Goal: Task Accomplishment & Management: Manage account settings

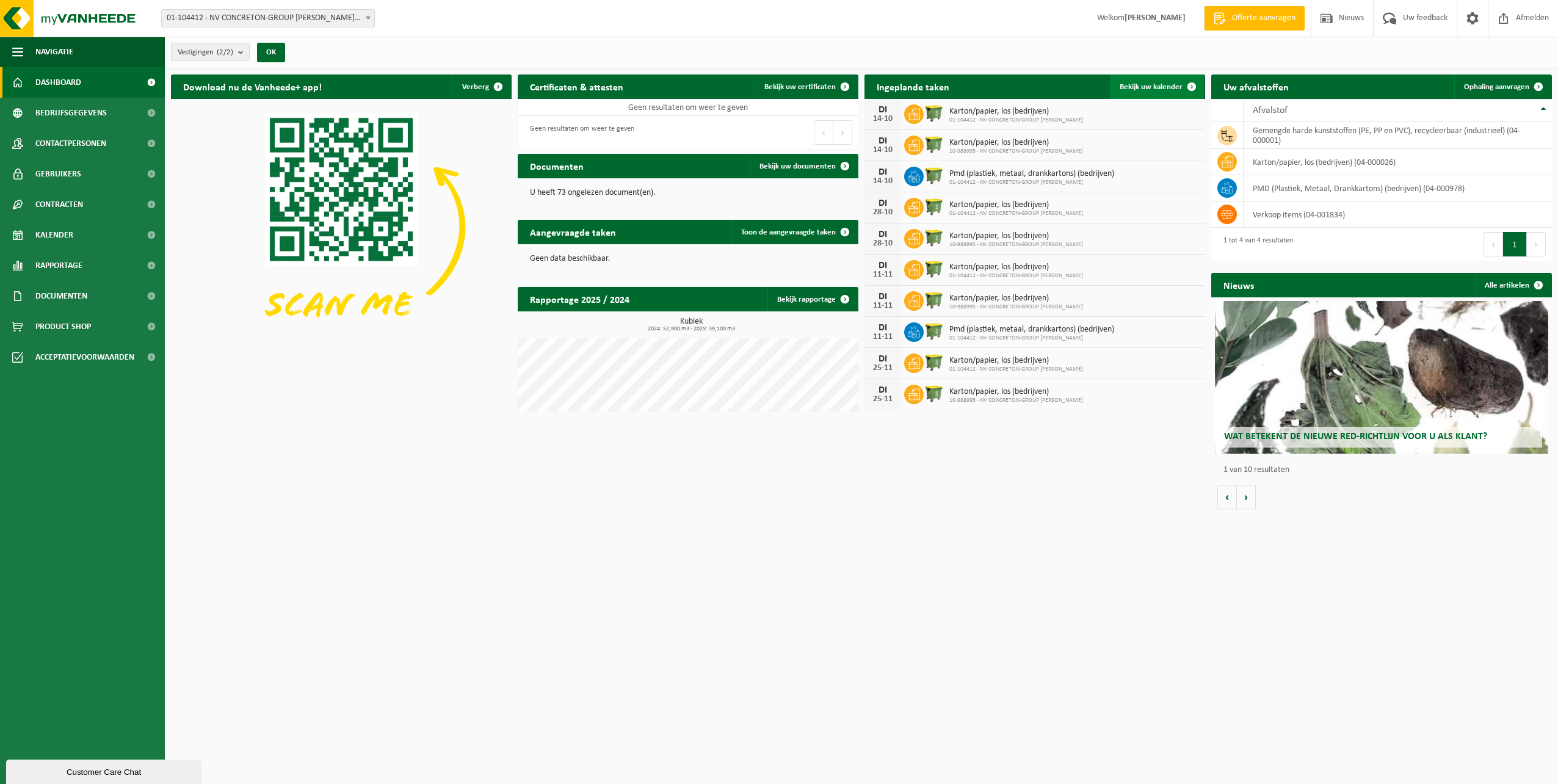
click at [1139, 80] on link "Bekijk uw kalender" at bounding box center [1157, 86] width 94 height 25
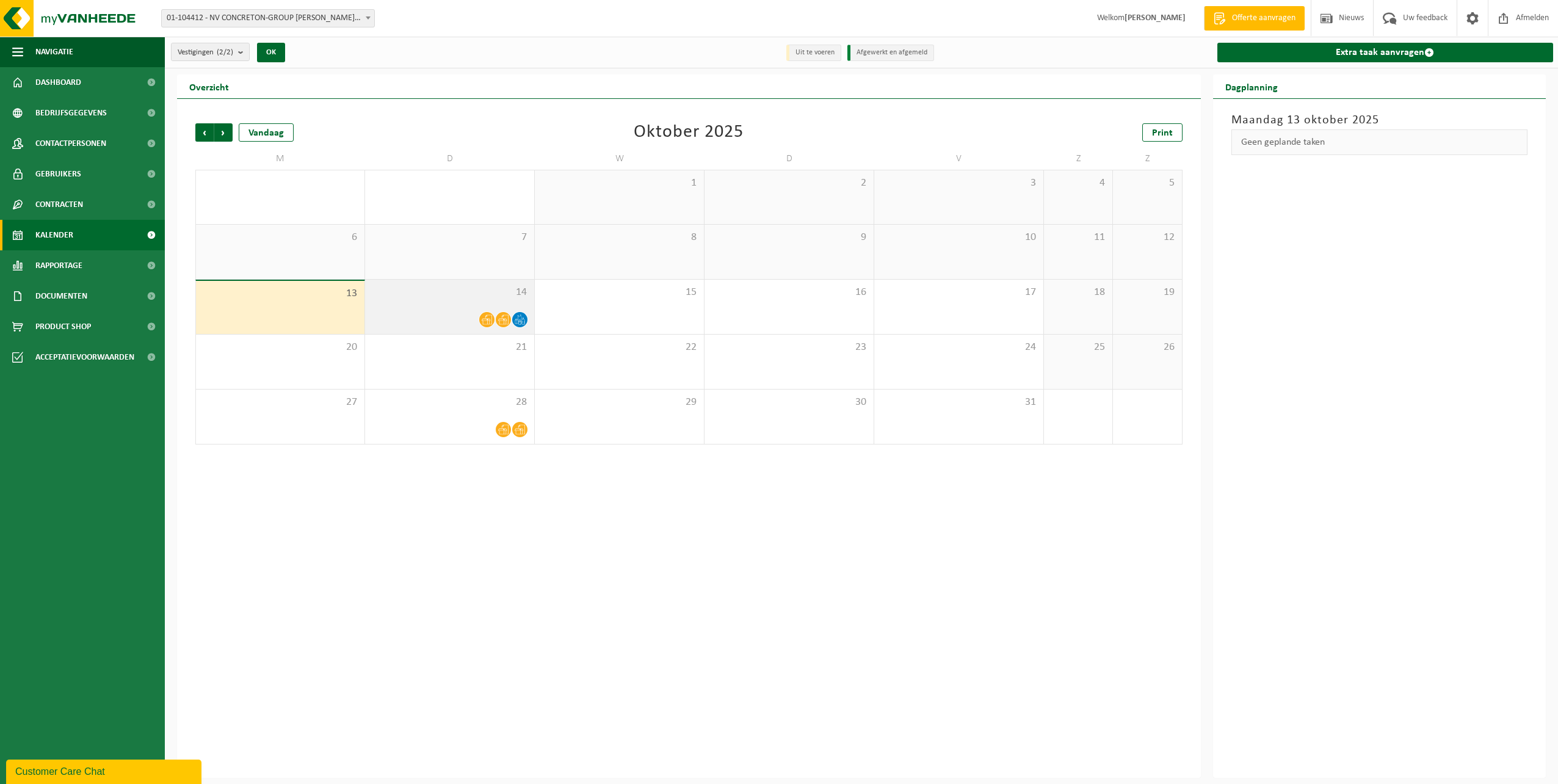
click at [448, 296] on span "14" at bounding box center [450, 292] width 157 height 13
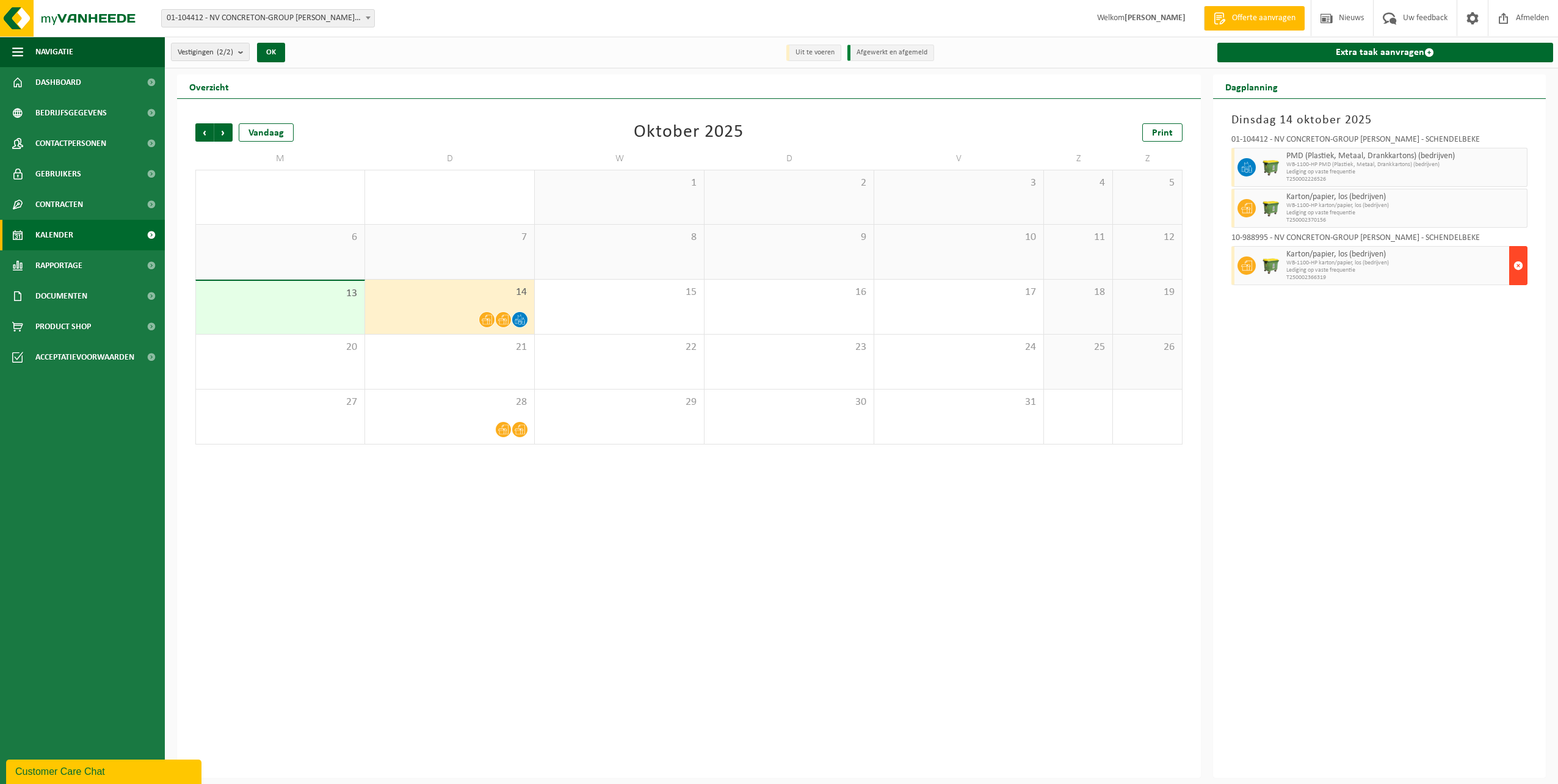
click at [1519, 264] on span "button" at bounding box center [1518, 266] width 10 height 25
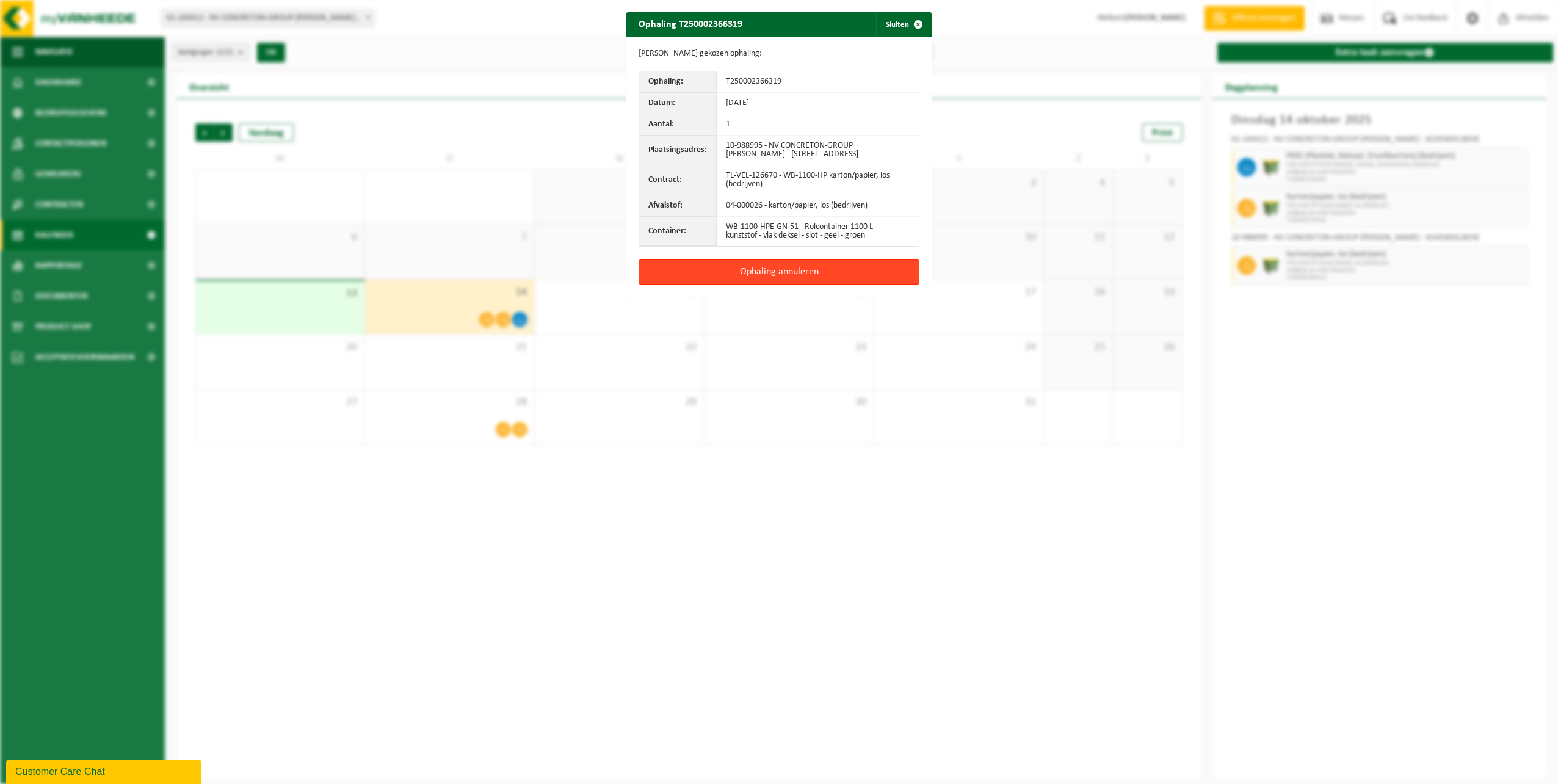
click at [760, 268] on button "Ophaling annuleren" at bounding box center [779, 272] width 281 height 25
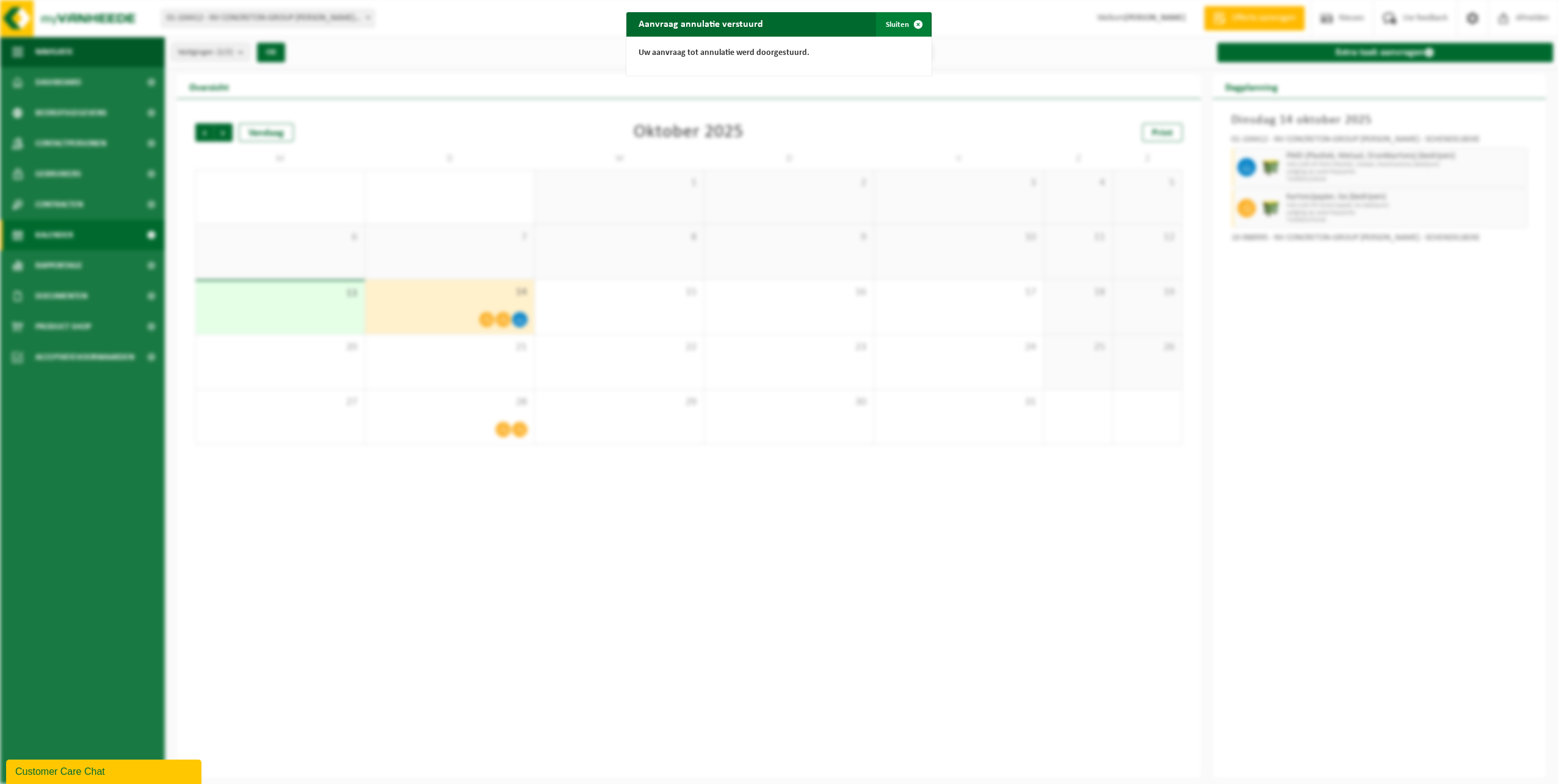
click at [900, 23] on button "Sluiten" at bounding box center [902, 24] width 54 height 25
